Goal: Information Seeking & Learning: Learn about a topic

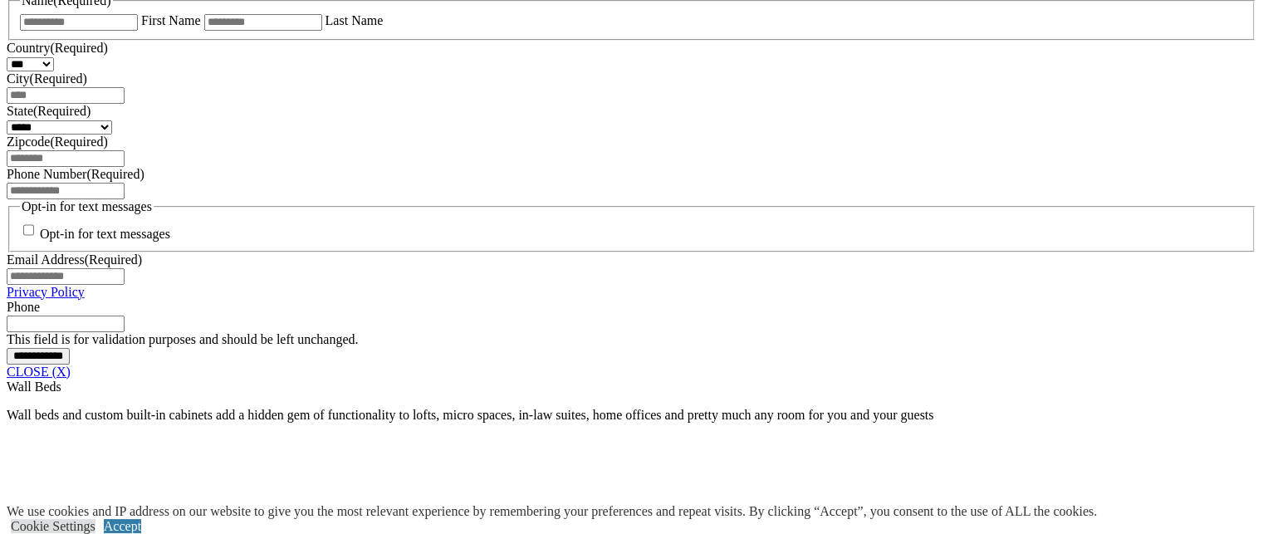
scroll to position [1166, 0]
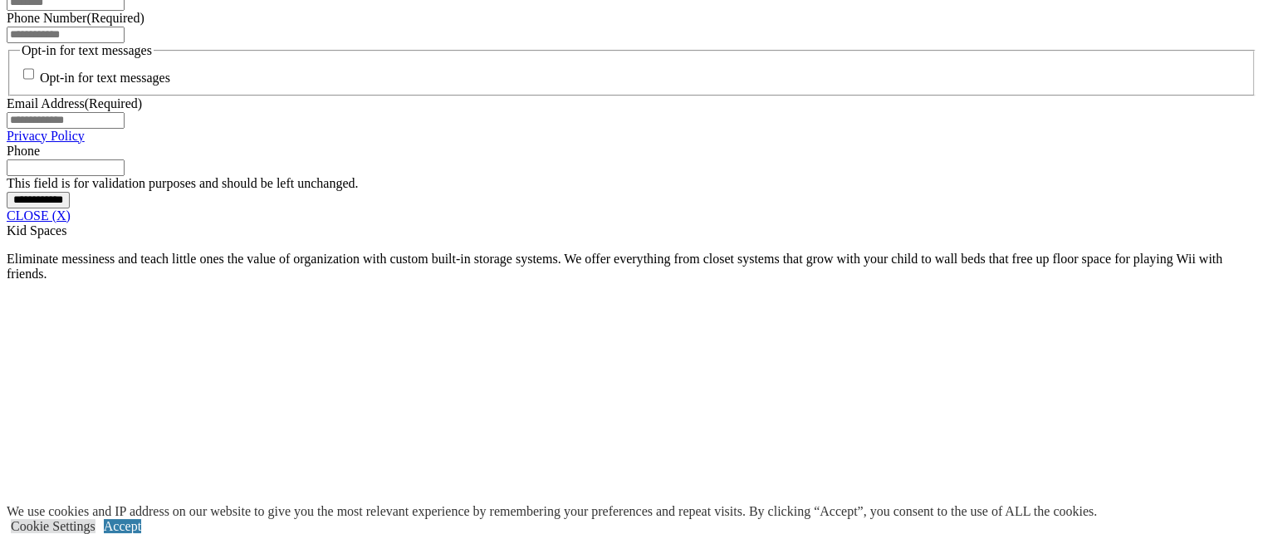
scroll to position [1325, 0]
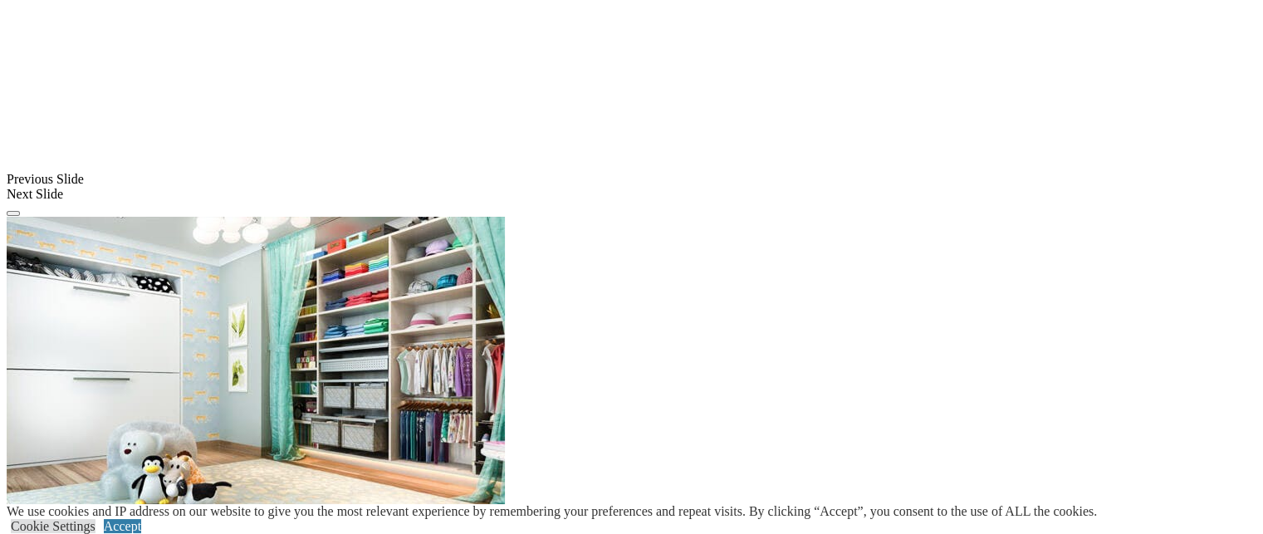
scroll to position [1784, 0]
